Goal: Task Accomplishment & Management: Complete application form

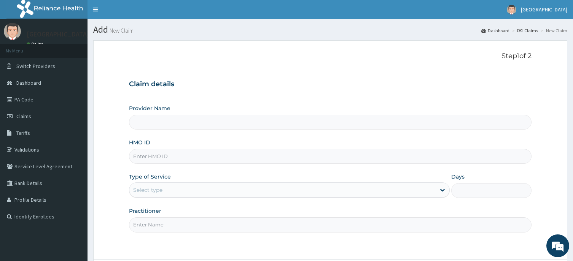
scroll to position [67, 0]
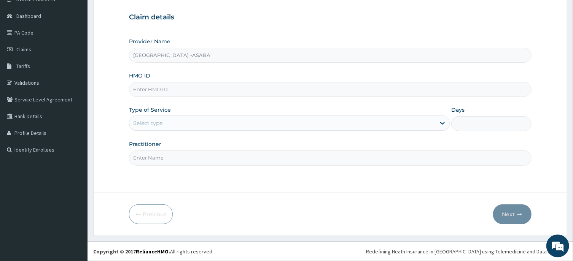
type input "St Lukes Hospital -ASABA"
click at [24, 30] on link "PA Code" at bounding box center [43, 32] width 87 height 17
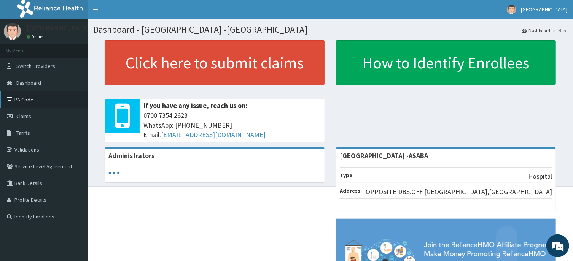
click at [37, 97] on link "PA Code" at bounding box center [43, 99] width 87 height 17
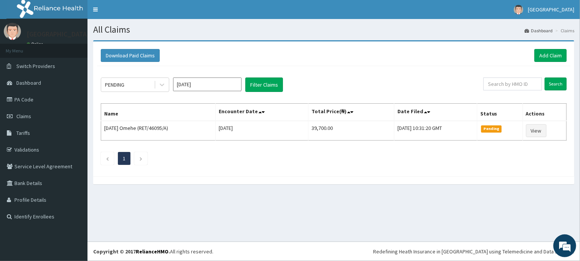
click at [220, 81] on input "[DATE]" at bounding box center [207, 85] width 68 height 14
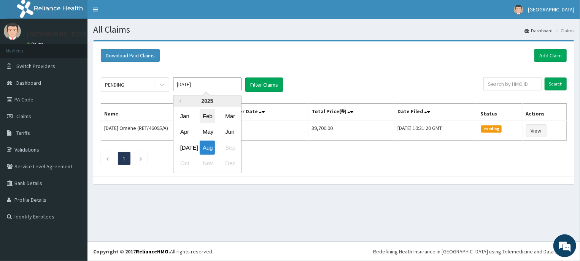
click at [209, 117] on div "Feb" at bounding box center [207, 116] width 15 height 14
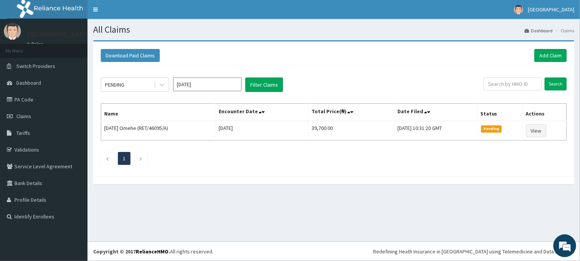
type input "[DATE]"
click at [260, 87] on button "Filter Claims" at bounding box center [264, 85] width 38 height 14
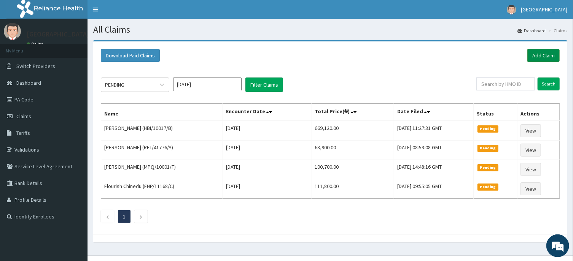
click at [538, 55] on link "Add Claim" at bounding box center [543, 55] width 32 height 13
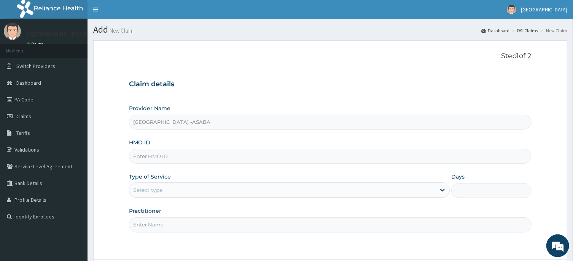
click at [252, 154] on input "HMO ID" at bounding box center [330, 156] width 402 height 15
type input "WTC/10030/A"
click at [259, 190] on div "Select type" at bounding box center [282, 190] width 306 height 12
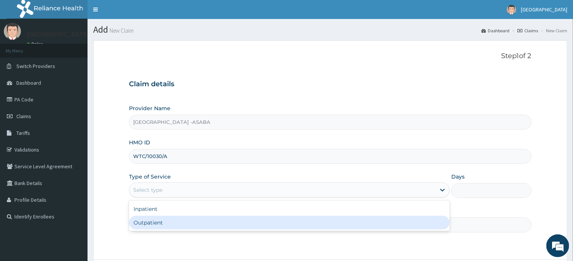
click at [248, 225] on div "Outpatient" at bounding box center [289, 223] width 320 height 14
type input "1"
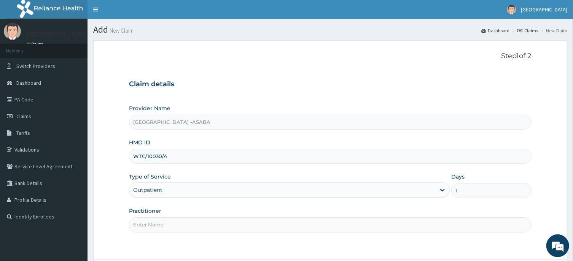
click at [254, 226] on input "Practitioner" at bounding box center [330, 224] width 402 height 15
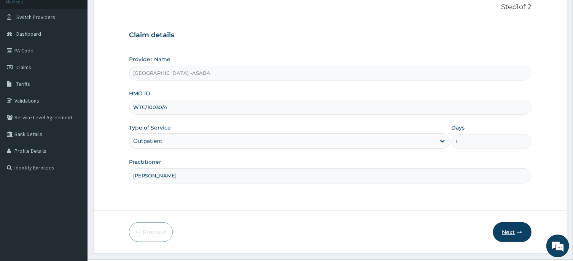
scroll to position [67, 0]
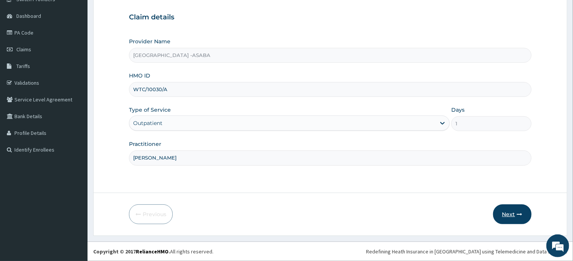
type input "DR BRUNO"
click at [502, 208] on button "Next" at bounding box center [512, 215] width 38 height 20
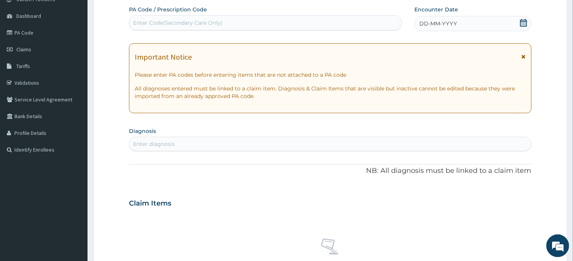
click at [335, 24] on div "Enter Code(Secondary Care Only)" at bounding box center [265, 23] width 272 height 12
type input "PA/5FB40C"
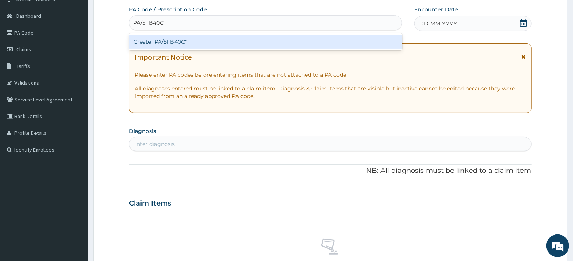
click at [284, 47] on div "Create "PA/5FB40C"" at bounding box center [265, 42] width 273 height 14
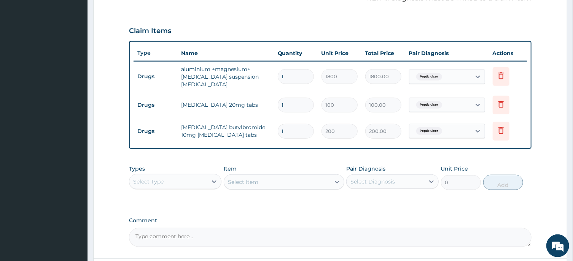
scroll to position [0, 0]
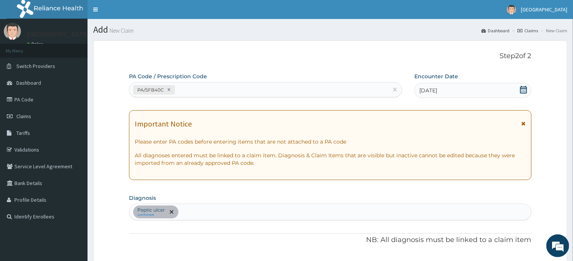
click at [330, 88] on div "PA/5FB40C" at bounding box center [258, 90] width 259 height 13
type input "PA/B"
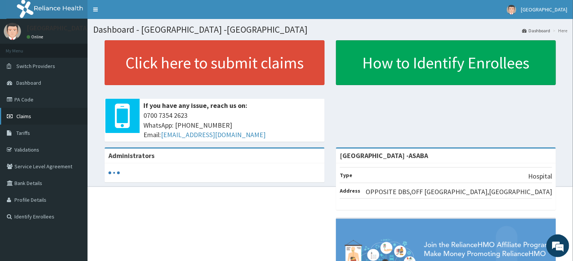
click at [29, 114] on span "Claims" at bounding box center [23, 116] width 15 height 7
click at [30, 119] on span "Claims" at bounding box center [23, 116] width 15 height 7
click at [32, 115] on link "Claims" at bounding box center [43, 116] width 87 height 17
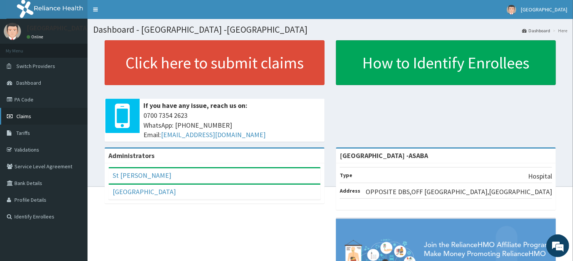
click at [25, 117] on span "Claims" at bounding box center [23, 116] width 15 height 7
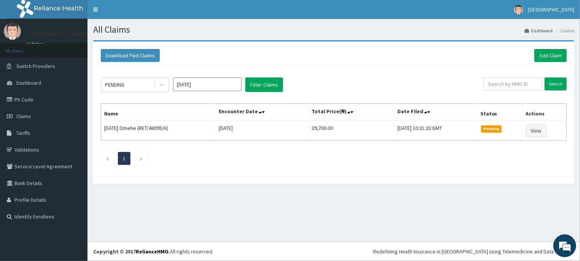
click at [225, 85] on input "Aug 2025" at bounding box center [207, 85] width 68 height 14
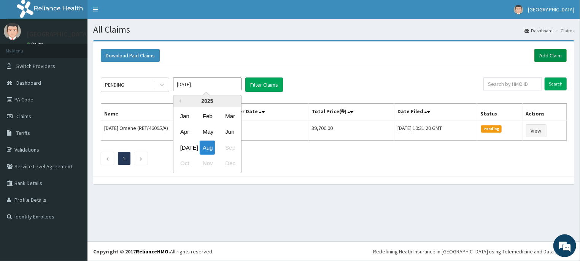
click at [548, 53] on link "Add Claim" at bounding box center [550, 55] width 32 height 13
